Goal: Task Accomplishment & Management: Manage account settings

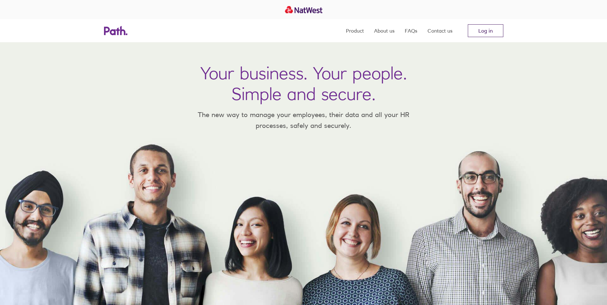
click at [488, 32] on link "Log in" at bounding box center [486, 30] width 36 height 13
